Goal: Task Accomplishment & Management: Use online tool/utility

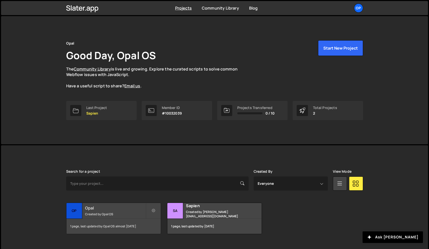
click at [100, 208] on h2 "Opal" at bounding box center [115, 208] width 61 height 6
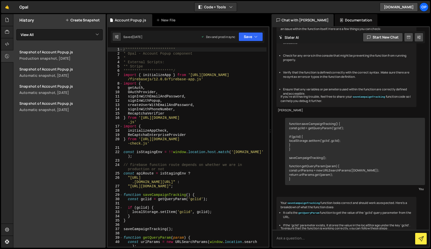
type textarea "OAuthProvider,"
click at [231, 90] on div "**********" at bounding box center [195, 151] width 144 height 208
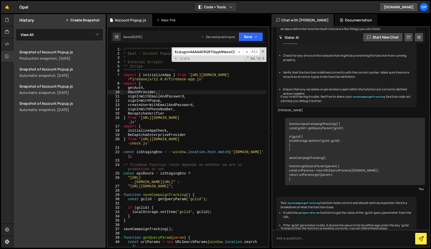
scroll to position [0, 29]
type input "6LdugoIrAAAAAE9Q9T0qqMNexoCEgDxKdXyMnnhW"
click at [262, 52] on span at bounding box center [263, 52] width 4 height 4
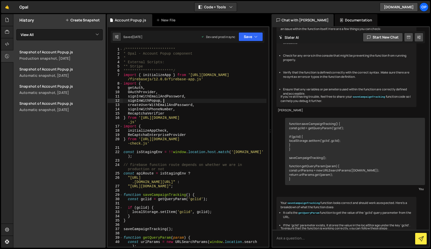
click at [222, 100] on div "**********" at bounding box center [195, 151] width 144 height 208
click at [211, 106] on div "**********" at bounding box center [195, 151] width 144 height 208
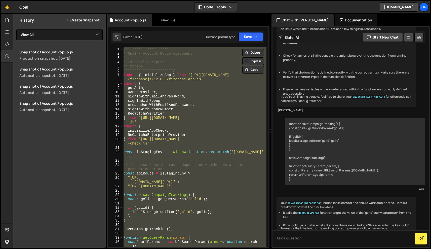
click at [223, 126] on div "**********" at bounding box center [195, 146] width 144 height 199
type textarea "import {"
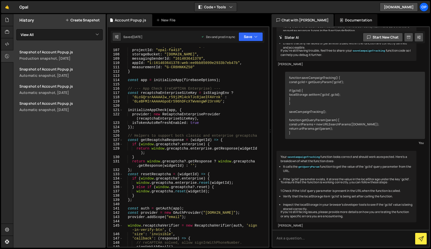
scroll to position [471, 0]
click at [241, 40] on button "Save" at bounding box center [251, 36] width 24 height 9
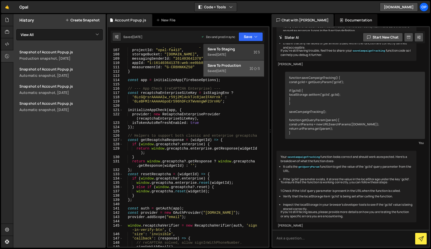
click at [236, 72] on div "Saved 1 week ago" at bounding box center [234, 71] width 52 height 6
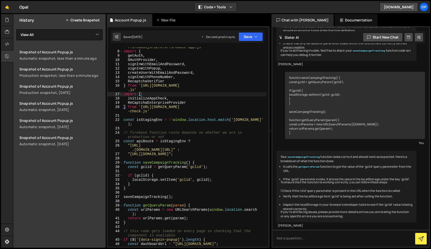
scroll to position [33, 0]
click at [185, 128] on div "import { initializeApp } from 'https://www.gstatic.com /firebasejs/12.0.0/fireb…" at bounding box center [195, 146] width 144 height 212
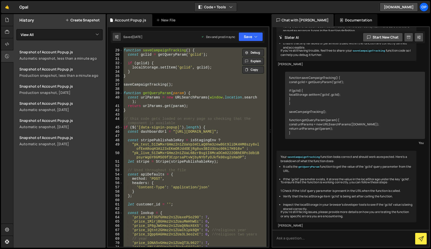
scroll to position [189, 0]
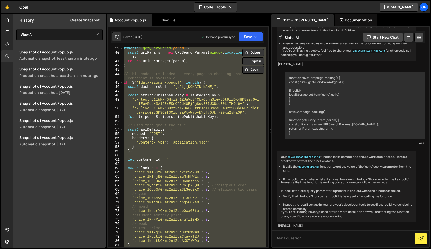
click at [188, 136] on div "function getQueryParam ( param ) { const urlParams = new URLSearchParams ( wind…" at bounding box center [195, 146] width 144 height 199
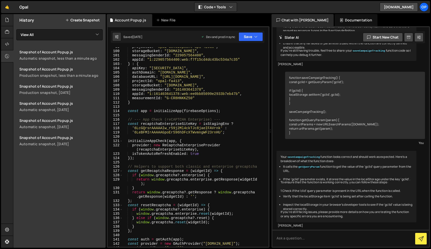
scroll to position [480, 0]
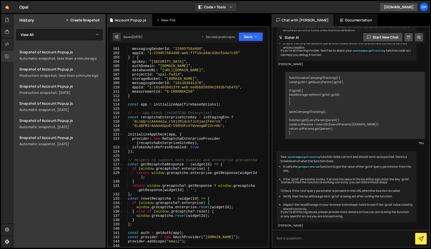
click at [159, 127] on div "messagingSenderId : "229057564400" , appId : "1:229057564400:web:f7f15cd4dc43bc…" at bounding box center [195, 153] width 144 height 212
click at [228, 125] on div "messagingSenderId : "229057564400" , appId : "1:229057564400:web:f7f15cd4dc43bc…" at bounding box center [195, 153] width 144 height 212
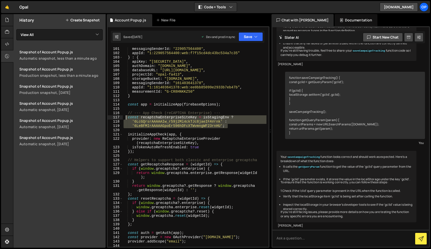
drag, startPoint x: 198, startPoint y: 125, endPoint x: 126, endPoint y: 117, distance: 72.7
click at [126, 117] on div "messagingSenderId : "229057564400" , appId : "1:229057564400:web:f7f15cd4dc43bc…" at bounding box center [195, 153] width 144 height 212
type textarea "const recaptchaEnterpriseSiteKey = isStagingEnv ? '6LcGQrsrAAAAAIw_r59j2Ml4ckTJ…"
click at [177, 128] on div "messagingSenderId : "229057564400" , appId : "1:229057564400:web:f7f15cd4dc43bc…" at bounding box center [195, 153] width 144 height 212
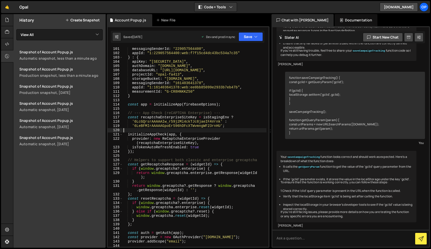
click at [177, 128] on div "messagingSenderId : "229057564400" , appId : "1:229057564400:web:f7f15cd4dc43bc…" at bounding box center [195, 153] width 144 height 212
click at [174, 127] on div "messagingSenderId : "229057564400" , appId : "1:229057564400:web:f7f15cd4dc43bc…" at bounding box center [195, 153] width 144 height 212
paste textarea "dugoIrAAAAAE9Q9T0qqMNexoCEgDxKdXyMnnhW"
click at [184, 112] on div "messagingSenderId : "229057564400" , appId : "1:229057564400:web:f7f15cd4dc43bc…" at bounding box center [195, 153] width 144 height 212
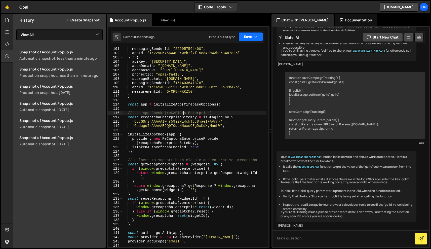
click at [249, 39] on button "Save" at bounding box center [251, 36] width 24 height 9
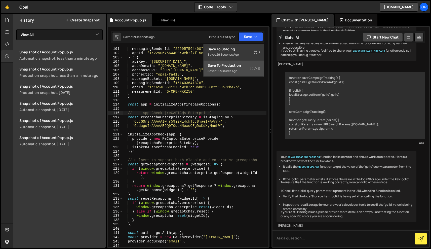
click at [238, 70] on div "16 minutes ago" at bounding box center [227, 71] width 21 height 4
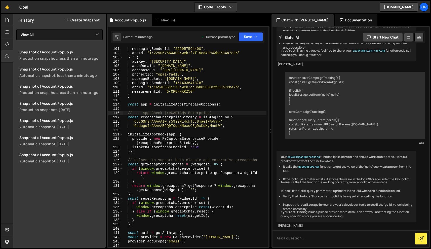
click at [218, 120] on div "messagingSenderId : "229057564400" , appId : "1:229057564400:web:f7f15cd4dc43bc…" at bounding box center [195, 153] width 144 height 212
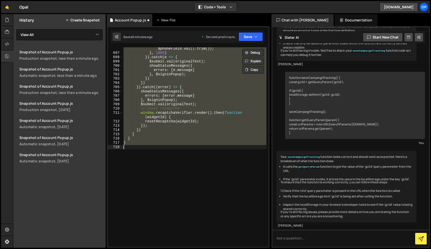
scroll to position [3370, 0]
click at [200, 129] on div "redirectToStripe ( '' , '' , res . user . uid , $phoneField . val ( ) . trim ( …" at bounding box center [195, 146] width 144 height 199
type textarea "})"
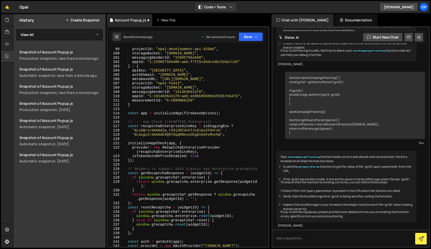
scroll to position [473, 0]
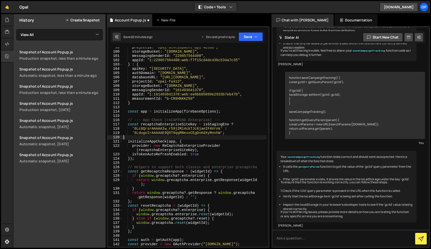
click at [202, 139] on div "projectId : "opal-development-api-429a6" , storageBucket : "opal-development-ap…" at bounding box center [195, 149] width 144 height 208
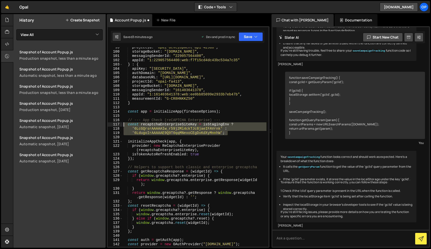
drag, startPoint x: 213, startPoint y: 130, endPoint x: 120, endPoint y: 124, distance: 93.4
click at [120, 124] on div "99 100 101 102 103 104 105 106 107 108 109 110 111 112 113 114 115 116 117 118 …" at bounding box center [188, 146] width 161 height 199
paste textarea "'6LeBFMIrAAAAAGpoEr596hDFcXTWvmngWF23rnHU';"
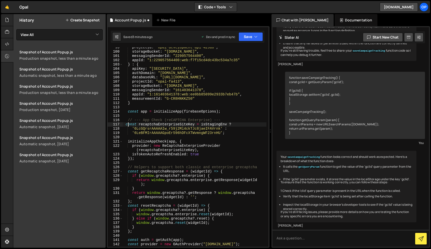
click at [127, 125] on div "projectId : "opal-development-api-429a6" , storageBucket : "opal-development-ap…" at bounding box center [195, 149] width 144 height 208
click at [163, 103] on div "projectId : "opal-development-api-429a6" , storageBucket : "opal-development-ap…" at bounding box center [195, 149] width 144 height 208
click at [191, 135] on div "projectId : "opal-development-api-429a6" , storageBucket : "opal-development-ap…" at bounding box center [195, 149] width 144 height 208
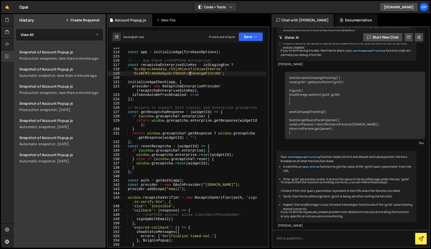
scroll to position [530, 0]
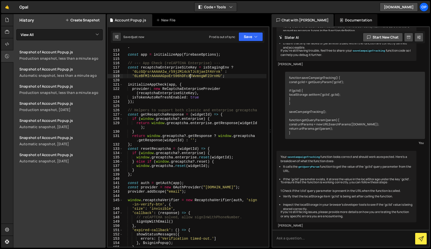
click at [169, 69] on div "} const app = initializeApp ( firebaseOptions ) ; // --- App Check (reCAPTCHA E…" at bounding box center [195, 148] width 144 height 208
type textarea "const recaptchaEnterpriseSiteKey = isStagingEnv ?"
click at [169, 69] on div "} const app = initializeApp ( firebaseOptions ) ; // --- App Check (reCAPTCHA E…" at bounding box center [195, 148] width 144 height 208
type input "recaptchaEnterpriseSiteKey"
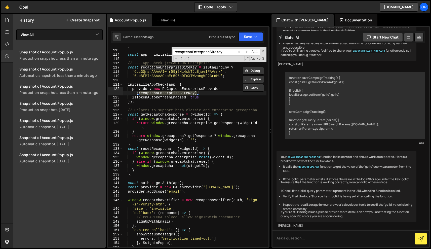
scroll to position [524, 0]
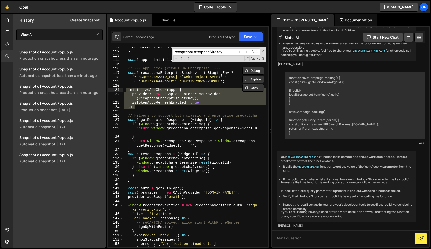
drag, startPoint x: 139, startPoint y: 109, endPoint x: 127, endPoint y: 89, distance: 22.9
click at [127, 89] on div "measurementId : "G-CR8HNKKZ50" } const app = initializeApp ( firebaseOptions ) …" at bounding box center [195, 149] width 144 height 208
type textarea "// initializeAppCheck(app, { // provider: new ReCaptchaEnterpriseProvider(recap…"
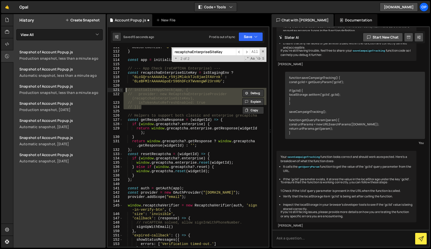
click at [147, 86] on div "measurementId : "G-CR8HNKKZ50" } const app = initializeApp ( firebaseOptions ) …" at bounding box center [195, 149] width 144 height 208
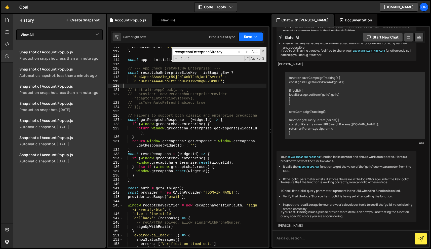
click at [246, 40] on button "Save" at bounding box center [251, 36] width 24 height 9
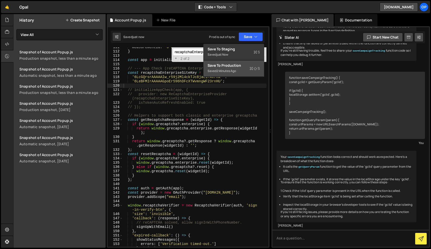
click at [232, 66] on div "Save to Production S" at bounding box center [234, 65] width 52 height 5
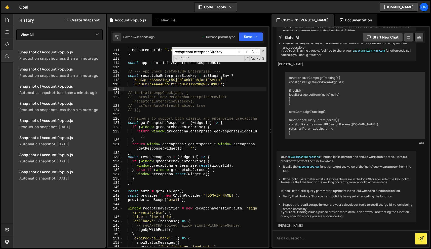
scroll to position [521, 0]
type textarea "// initializeAppCheck(app, {"
click at [151, 95] on div "appId : "1:161403641378:web:ee0bb85099e2933b7eb47b" , measurementId : "G-CR8HNK…" at bounding box center [195, 148] width 144 height 208
